Goal: Transaction & Acquisition: Book appointment/travel/reservation

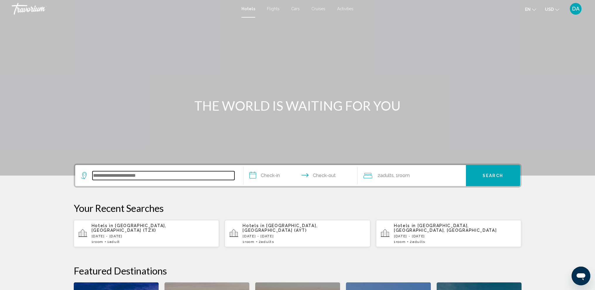
click at [193, 177] on input "Search widget" at bounding box center [164, 175] width 142 height 9
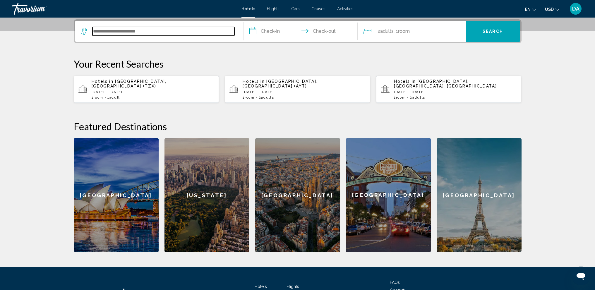
scroll to position [145, 0]
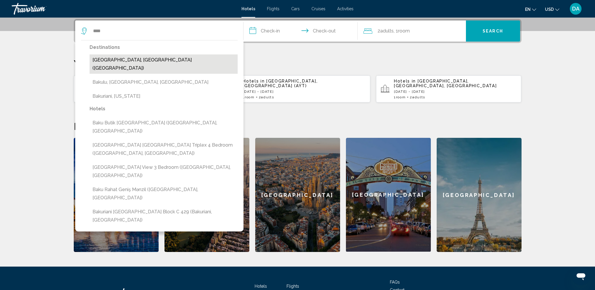
click at [187, 61] on button "Baku, Azerbaijan (BAK)" at bounding box center [164, 63] width 148 height 19
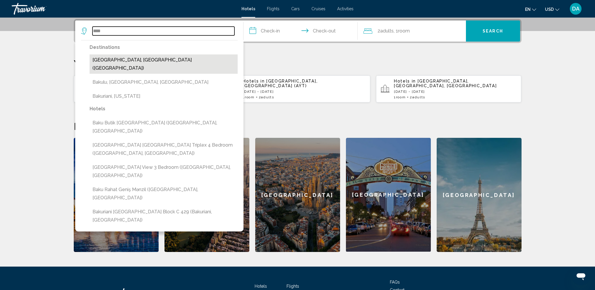
type input "**********"
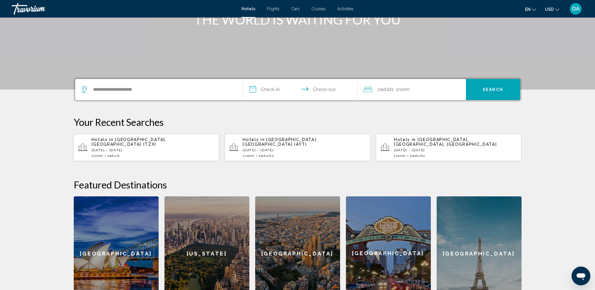
click at [264, 90] on input "**********" at bounding box center [302, 90] width 117 height 23
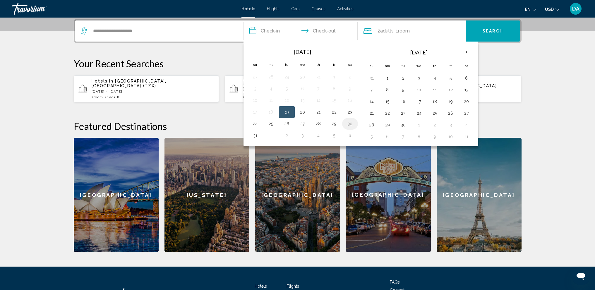
click at [349, 125] on button "30" at bounding box center [350, 124] width 9 height 8
click at [255, 137] on button "31" at bounding box center [255, 135] width 9 height 8
type input "**********"
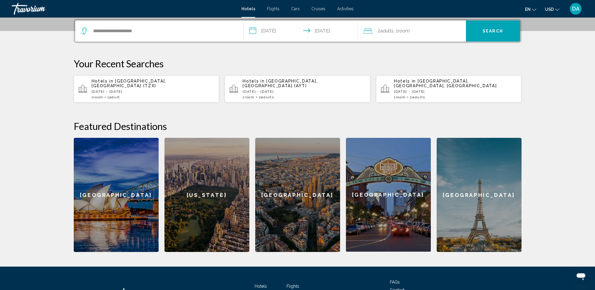
click at [385, 29] on span "Adults" at bounding box center [386, 31] width 13 height 6
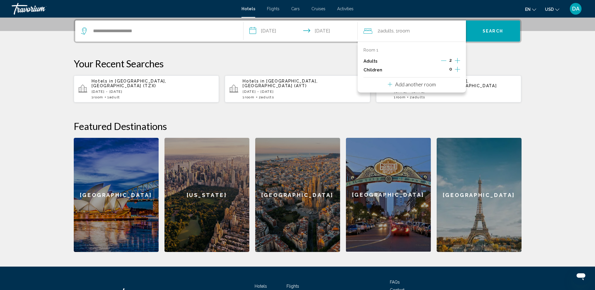
click at [442, 60] on icon "Decrement adults" at bounding box center [443, 60] width 5 height 5
click at [494, 63] on p "Your Recent Searches" at bounding box center [298, 64] width 448 height 12
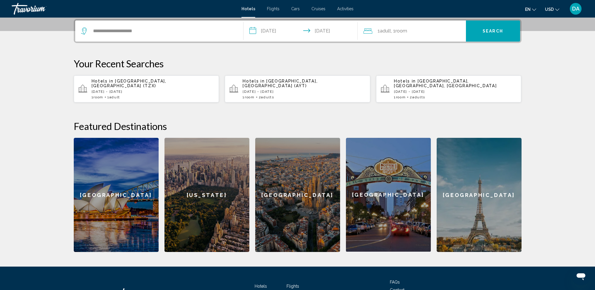
click at [493, 35] on button "Search" at bounding box center [493, 30] width 54 height 21
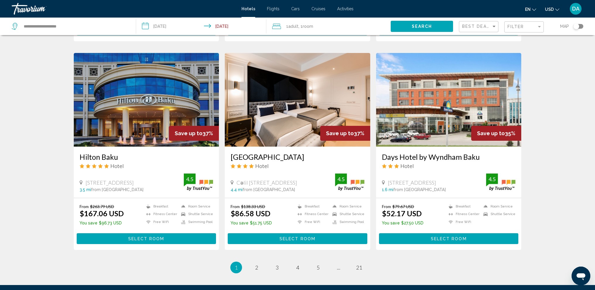
scroll to position [644, 0]
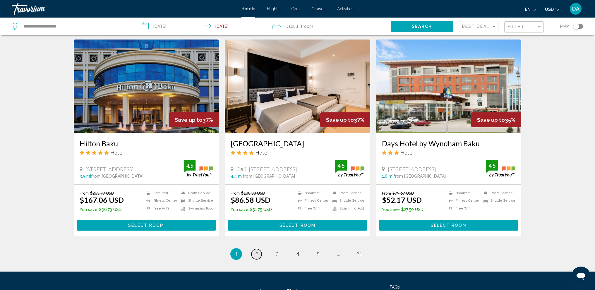
click at [257, 253] on span "2" at bounding box center [256, 254] width 3 height 6
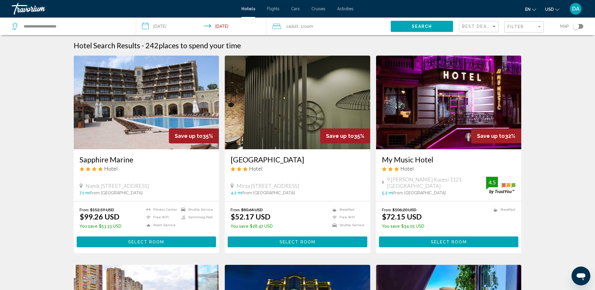
click at [169, 101] on img "Main content" at bounding box center [147, 103] width 146 height 94
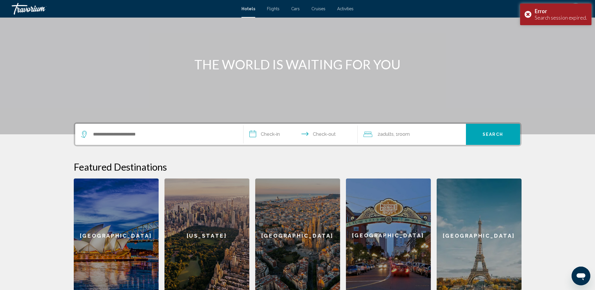
scroll to position [130, 0]
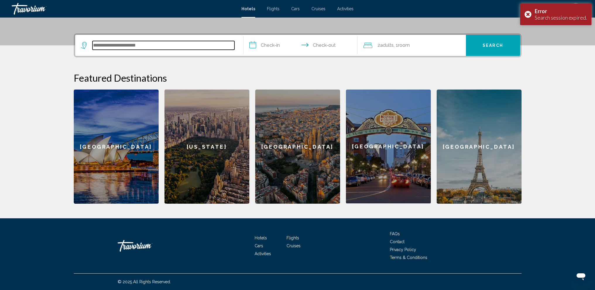
click at [183, 49] on input "Search widget" at bounding box center [164, 45] width 142 height 9
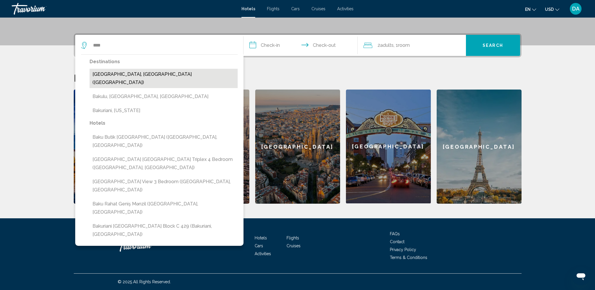
click at [157, 73] on button "Baku, Azerbaijan (BAK)" at bounding box center [164, 78] width 148 height 19
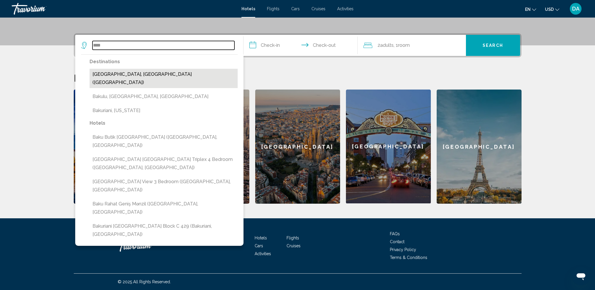
type input "**********"
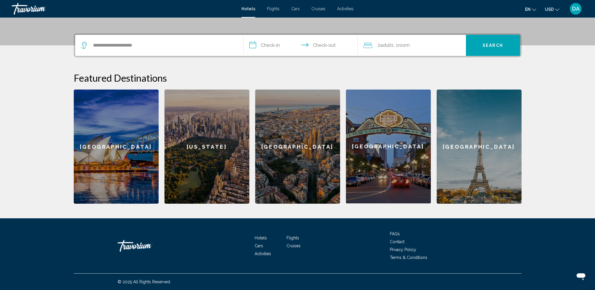
click at [274, 46] on input "**********" at bounding box center [302, 46] width 117 height 23
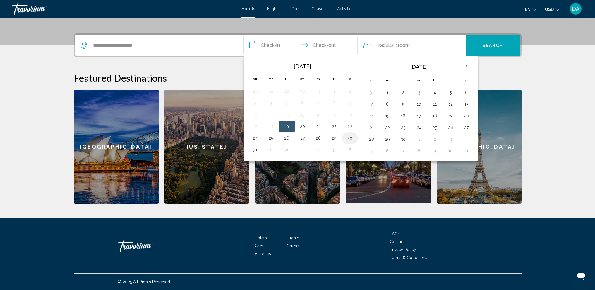
click at [350, 137] on button "30" at bounding box center [350, 138] width 9 height 8
click at [251, 150] on button "31" at bounding box center [255, 150] width 9 height 8
type input "**********"
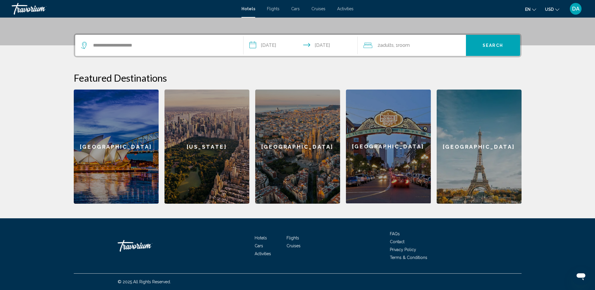
click at [387, 43] on span "Adults" at bounding box center [386, 45] width 13 height 6
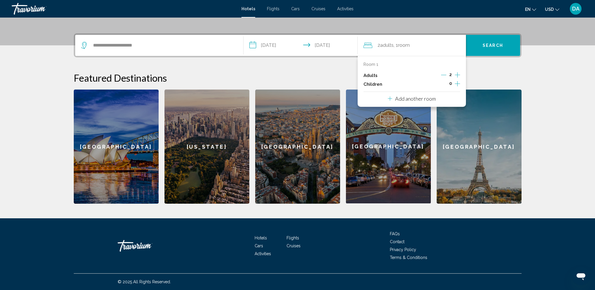
click at [445, 74] on icon "Decrement adults" at bounding box center [443, 74] width 5 height 5
click at [513, 76] on h2 "Featured Destinations" at bounding box center [298, 78] width 448 height 12
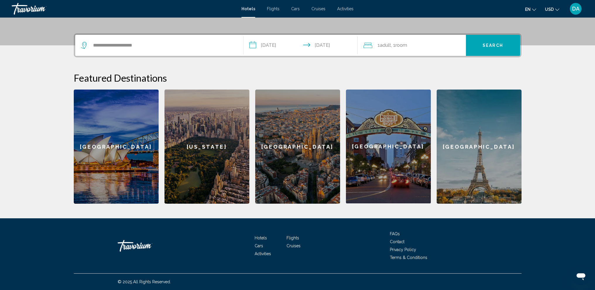
click at [491, 45] on span "Search" at bounding box center [493, 45] width 20 height 5
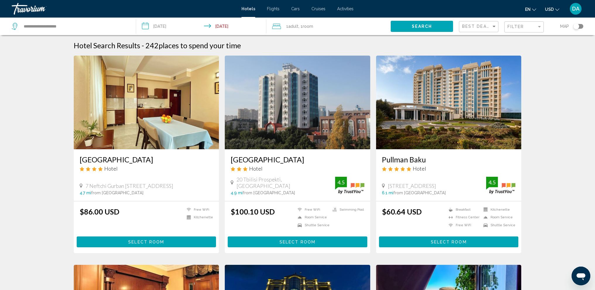
click at [432, 95] on img "Main content" at bounding box center [449, 103] width 146 height 94
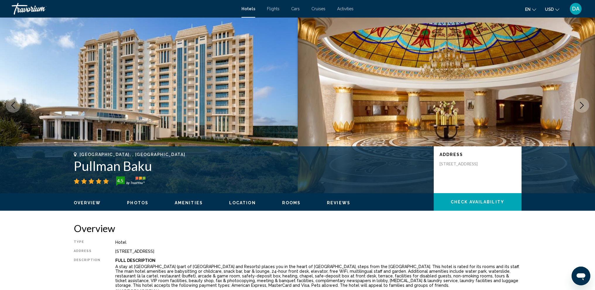
click at [582, 105] on icon "Next image" at bounding box center [582, 105] width 7 height 7
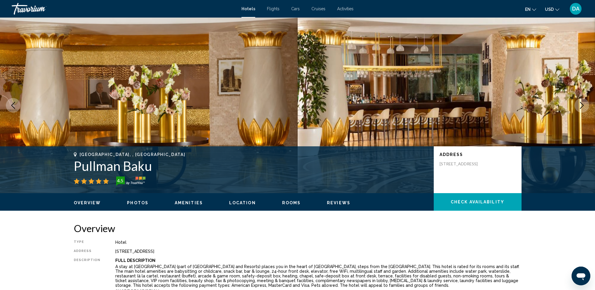
click at [582, 105] on icon "Next image" at bounding box center [582, 105] width 7 height 7
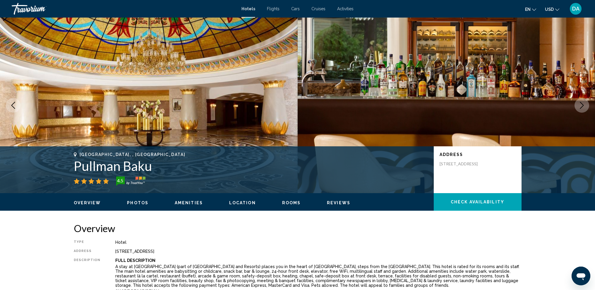
click at [582, 105] on icon "Next image" at bounding box center [582, 105] width 7 height 7
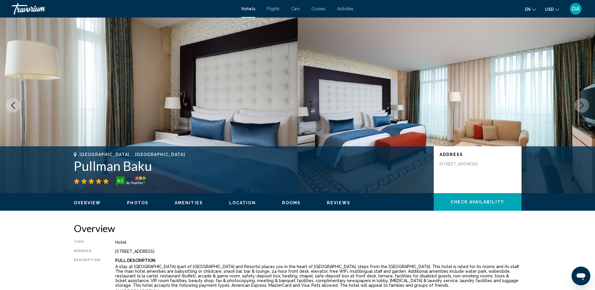
click at [582, 105] on icon "Next image" at bounding box center [582, 105] width 7 height 7
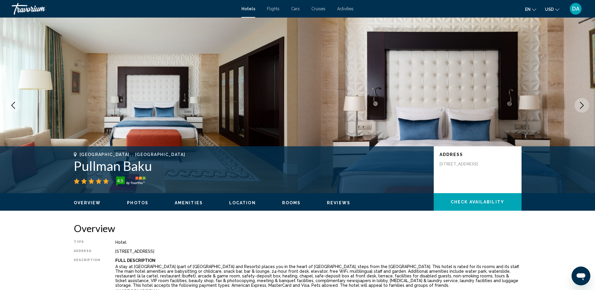
click at [582, 105] on icon "Next image" at bounding box center [582, 105] width 7 height 7
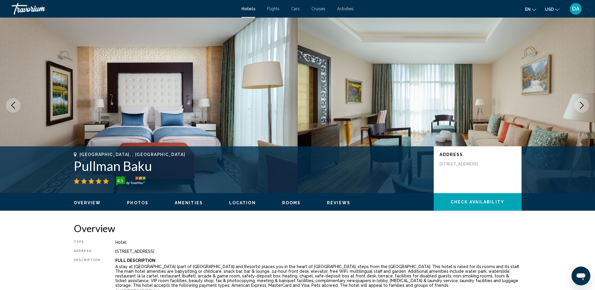
click at [582, 105] on icon "Next image" at bounding box center [582, 105] width 7 height 7
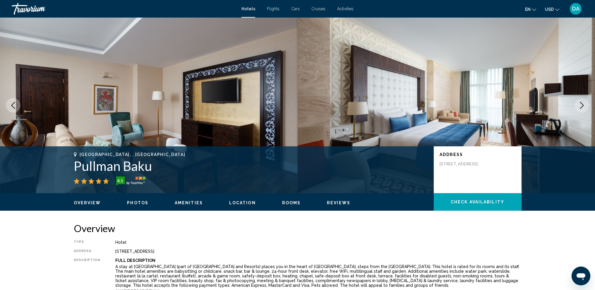
click at [582, 105] on icon "Next image" at bounding box center [582, 105] width 7 height 7
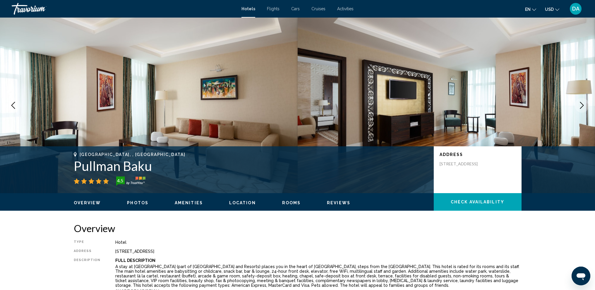
click at [582, 105] on icon "Next image" at bounding box center [582, 105] width 7 height 7
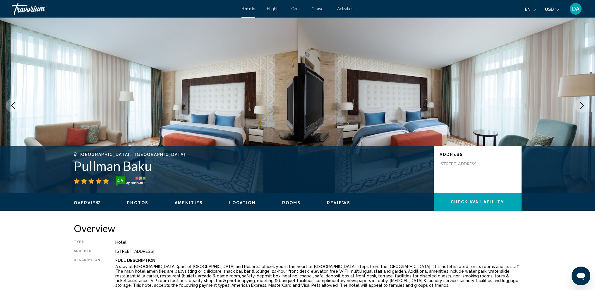
click at [583, 104] on icon "Next image" at bounding box center [582, 105] width 7 height 7
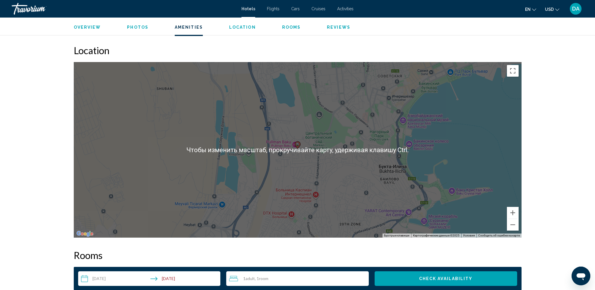
scroll to position [498, 0]
